Goal: Check status: Check status

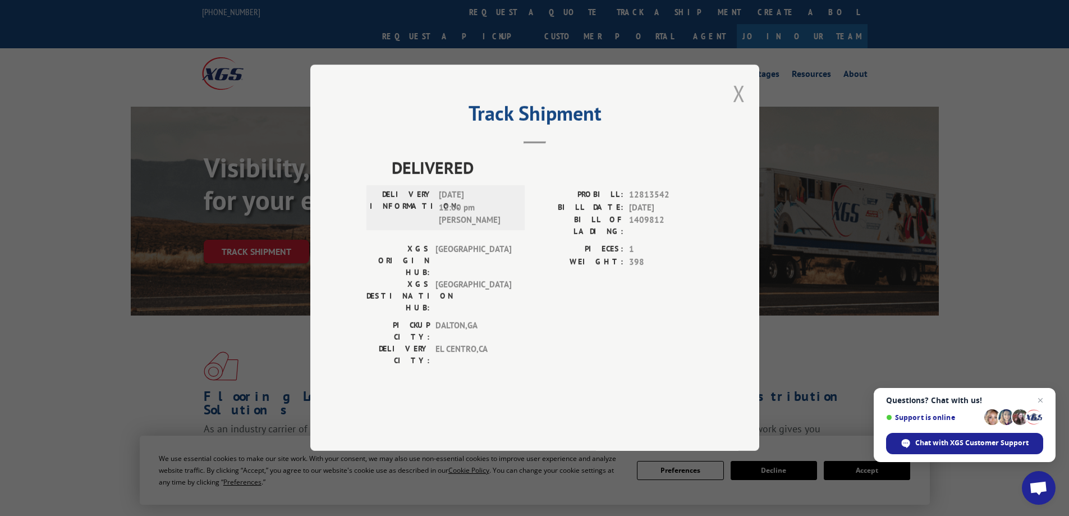
click at [739, 108] on button "Close modal" at bounding box center [739, 94] width 12 height 30
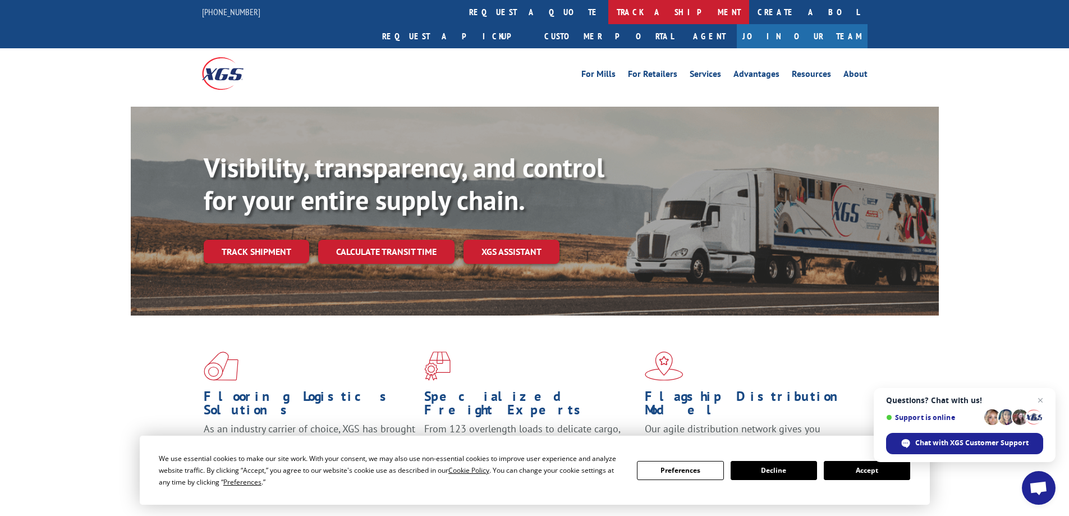
click at [608, 12] on link "track a shipment" at bounding box center [678, 12] width 141 height 24
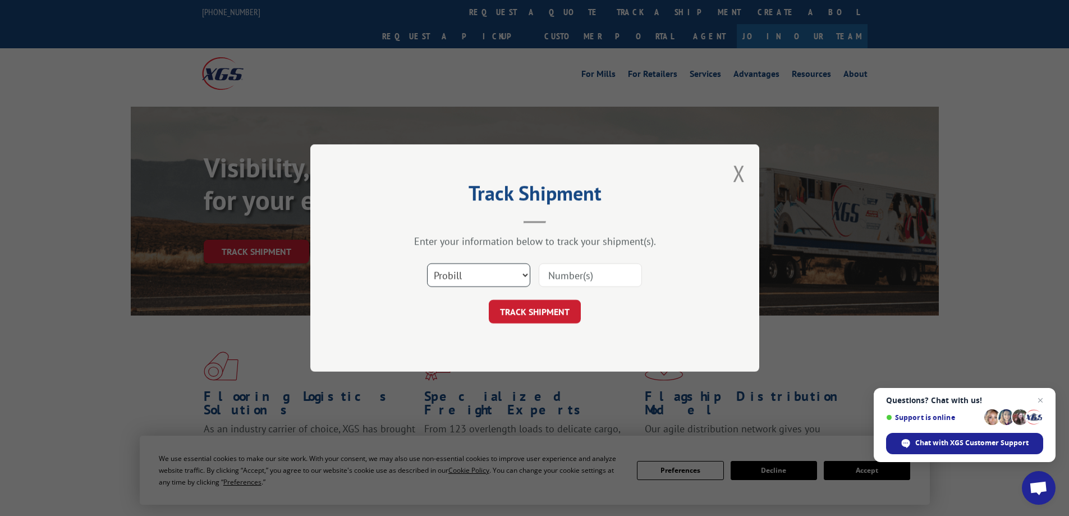
drag, startPoint x: 510, startPoint y: 278, endPoint x: 506, endPoint y: 284, distance: 6.8
click at [510, 278] on select "Select category... Probill BOL PO" at bounding box center [478, 275] width 103 height 24
select select "po"
click at [427, 263] on select "Select category... Probill BOL PO" at bounding box center [478, 275] width 103 height 24
click at [558, 270] on input at bounding box center [590, 275] width 103 height 24
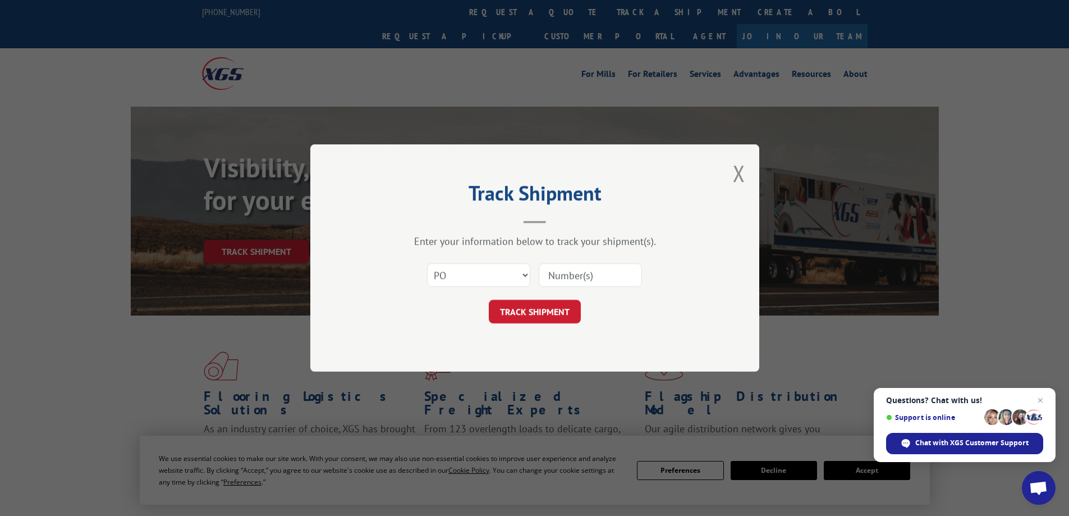
paste input "12813542"
type input "12813542"
click at [517, 311] on button "TRACK SHIPMENT" at bounding box center [535, 312] width 92 height 24
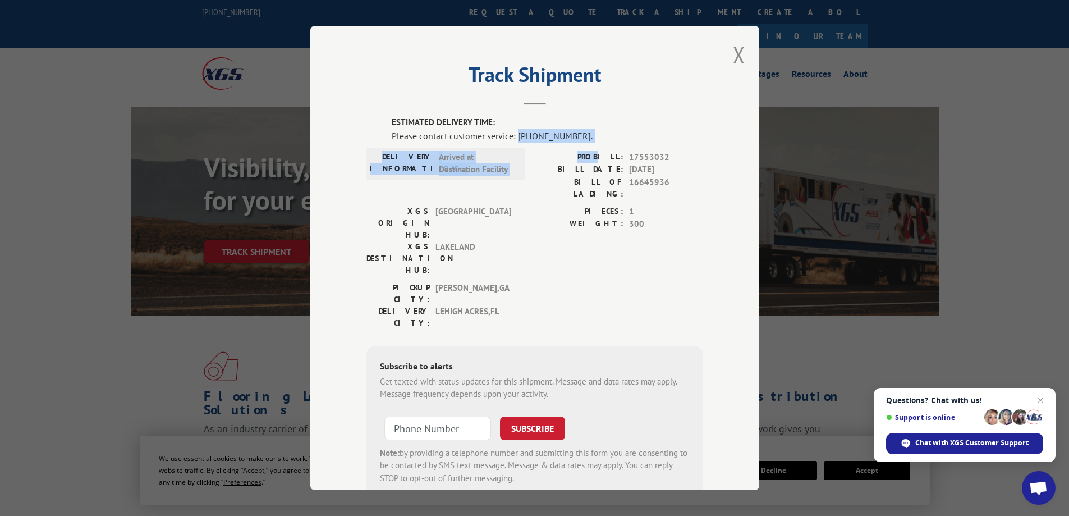
drag, startPoint x: 514, startPoint y: 134, endPoint x: 603, endPoint y: 149, distance: 89.9
click at [604, 149] on div "ESTIMATED DELIVERY TIME: Please contact customer service: [PHONE_NUMBER]. DELIV…" at bounding box center [534, 306] width 337 height 381
click at [576, 135] on div "Please contact customer service: [PHONE_NUMBER]." at bounding box center [547, 135] width 311 height 13
click at [577, 130] on div "Please contact customer service: [PHONE_NUMBER]." at bounding box center [547, 135] width 311 height 13
click at [571, 135] on div "Please contact customer service: [PHONE_NUMBER]." at bounding box center [547, 135] width 311 height 13
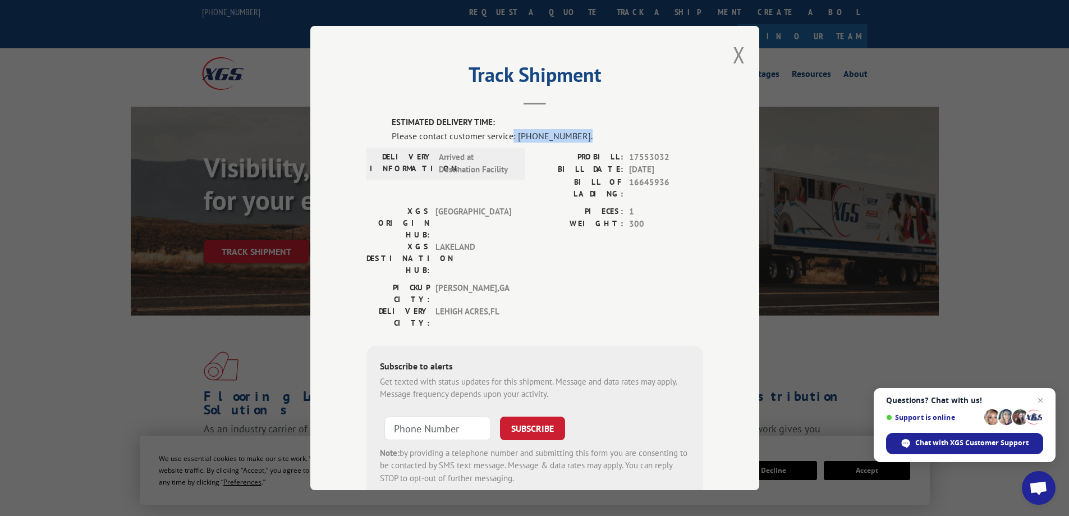
drag, startPoint x: 571, startPoint y: 135, endPoint x: 509, endPoint y: 135, distance: 62.3
click at [509, 135] on div "Please contact customer service: [PHONE_NUMBER]." at bounding box center [547, 135] width 311 height 13
drag, startPoint x: 517, startPoint y: 136, endPoint x: 563, endPoint y: 124, distance: 48.0
click at [563, 124] on label "ESTIMATED DELIVERY TIME:" at bounding box center [547, 122] width 311 height 13
drag, startPoint x: 572, startPoint y: 135, endPoint x: 517, endPoint y: 135, distance: 55.5
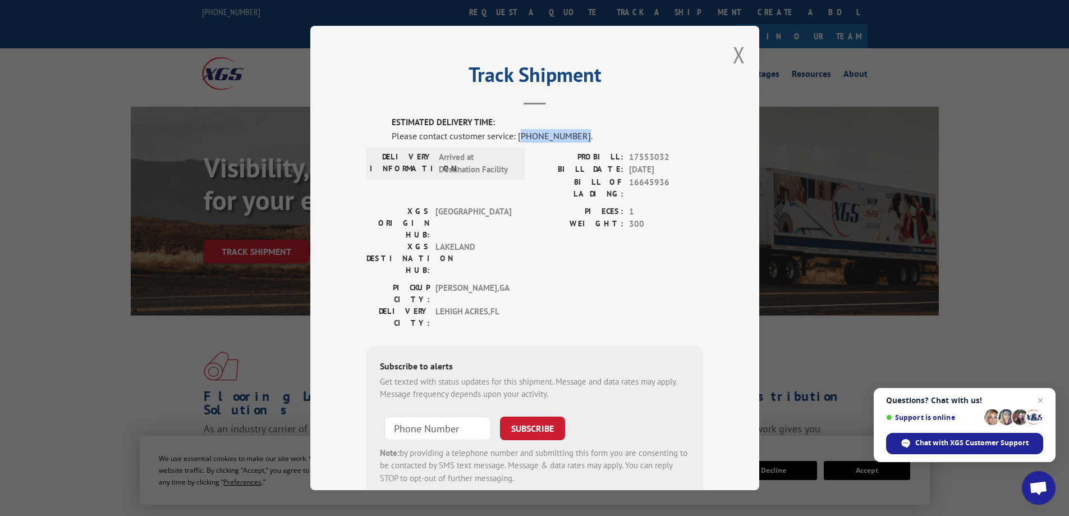
click at [517, 135] on div "Please contact customer service: [PHONE_NUMBER]." at bounding box center [547, 135] width 311 height 13
copy div "844) 947-7447"
